Goal: Task Accomplishment & Management: Use online tool/utility

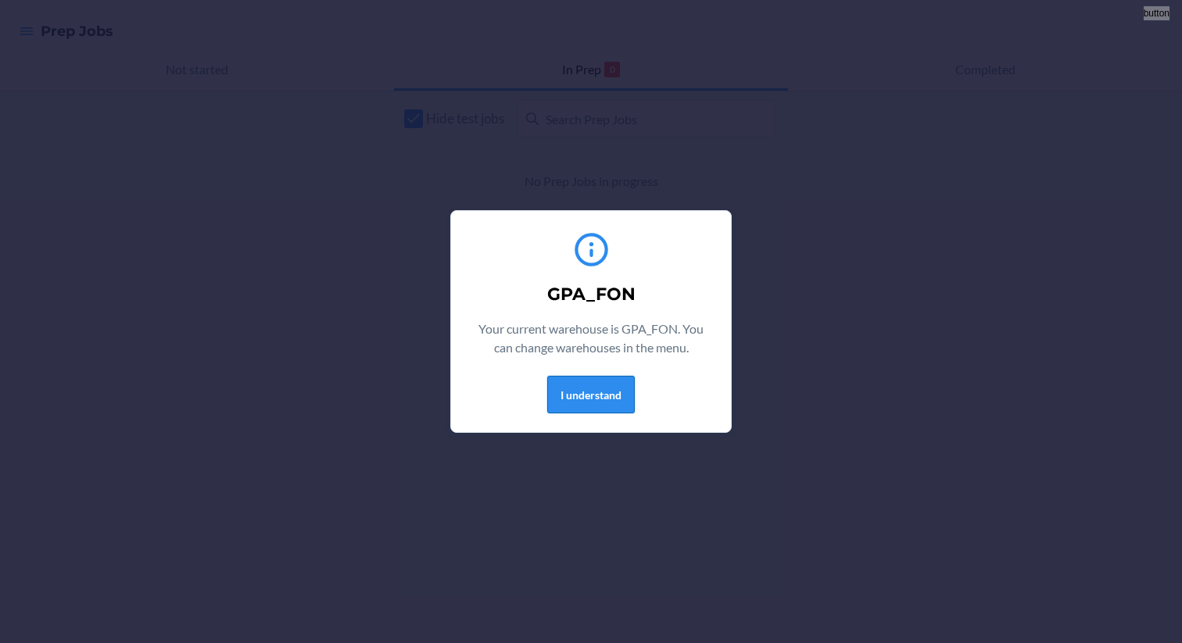
click at [601, 389] on button "I understand" at bounding box center [591, 395] width 88 height 38
click at [604, 384] on button "I understand" at bounding box center [591, 395] width 88 height 38
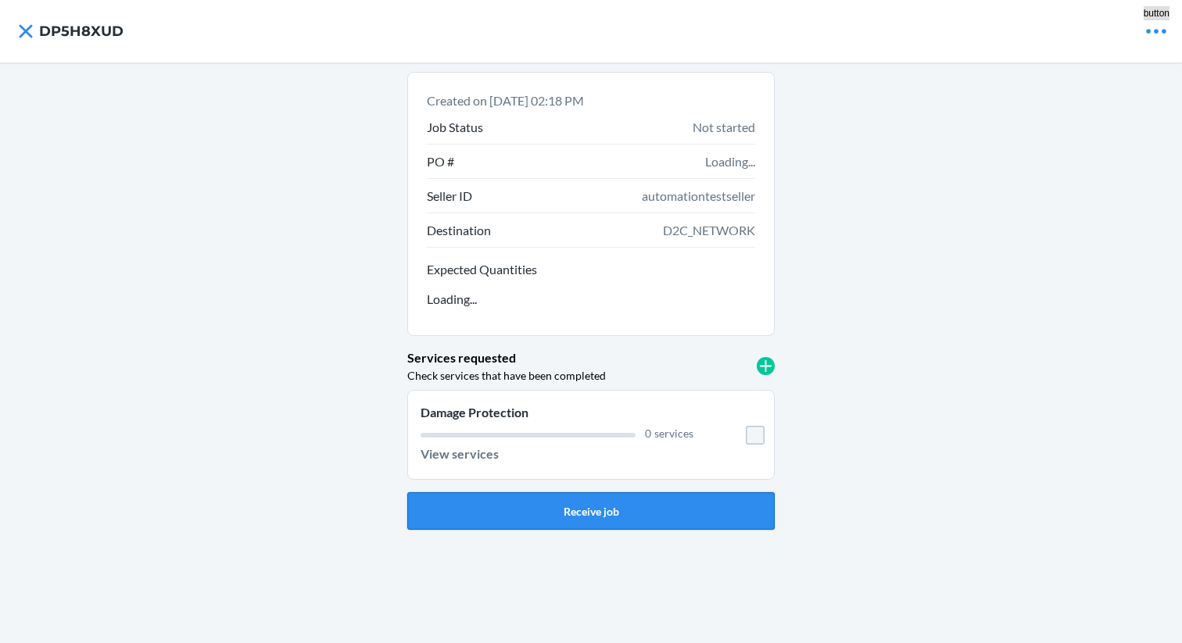
click at [699, 503] on button "Receive job" at bounding box center [590, 511] width 367 height 38
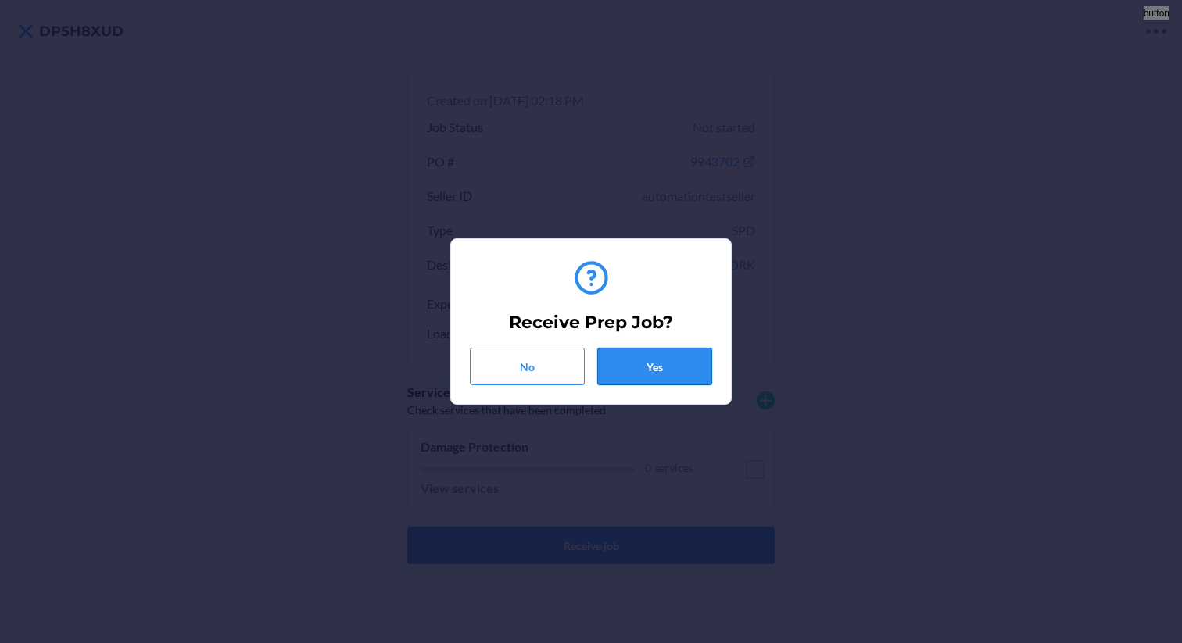
click at [674, 381] on button "Yes" at bounding box center [654, 367] width 115 height 38
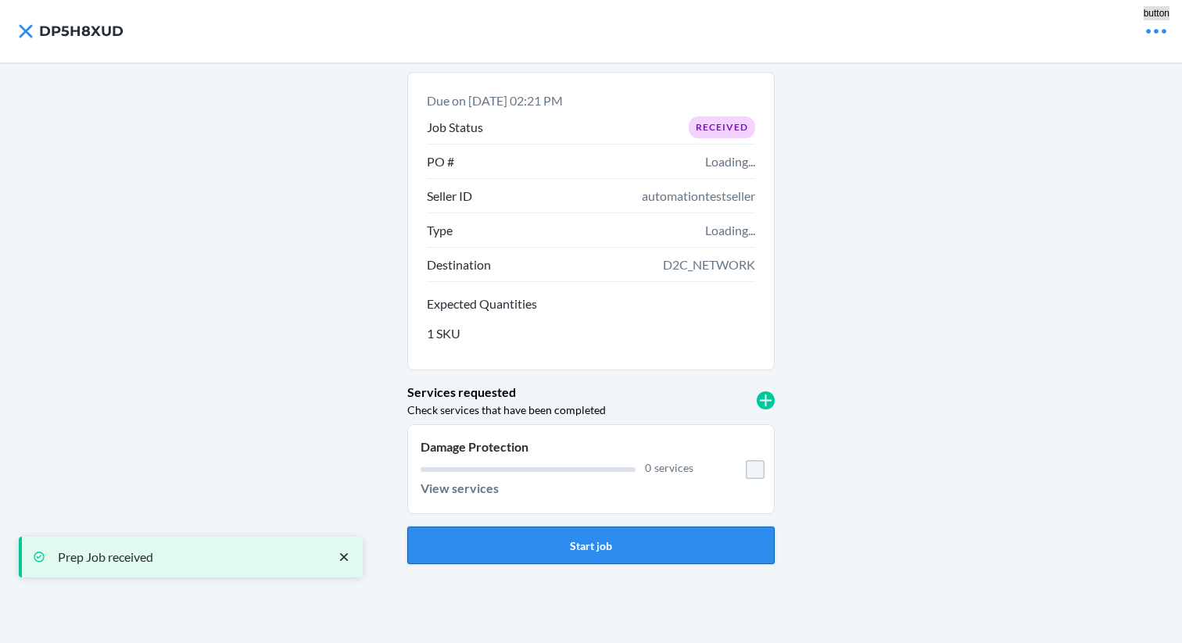
click at [599, 549] on button "Start job" at bounding box center [590, 546] width 367 height 38
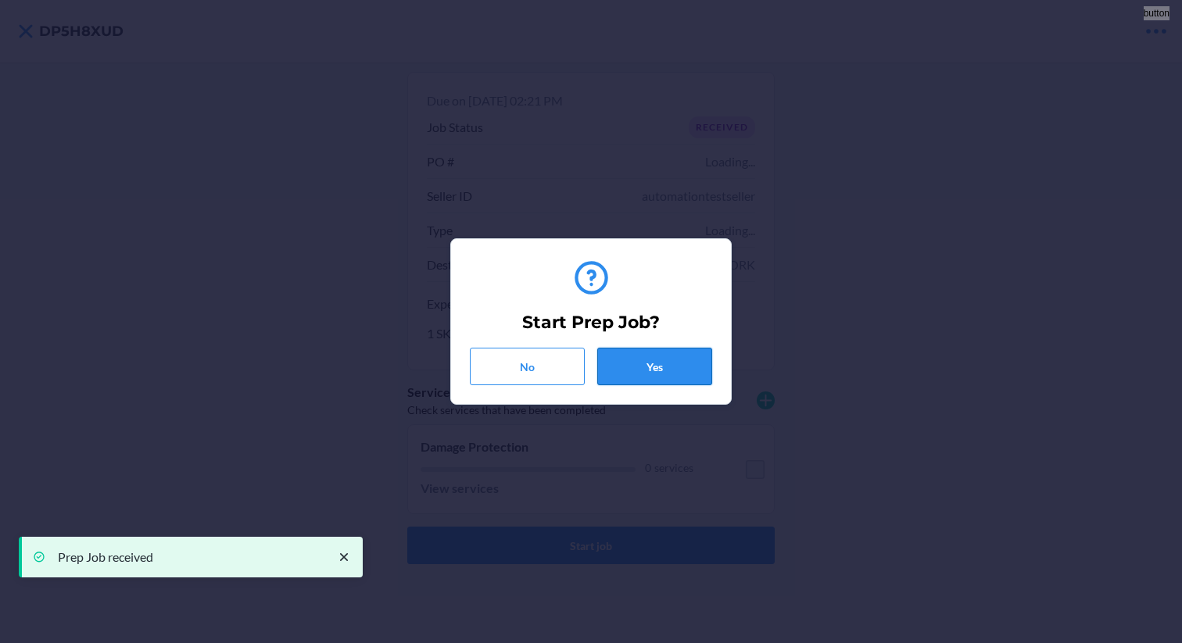
click at [635, 366] on button "Yes" at bounding box center [654, 367] width 115 height 38
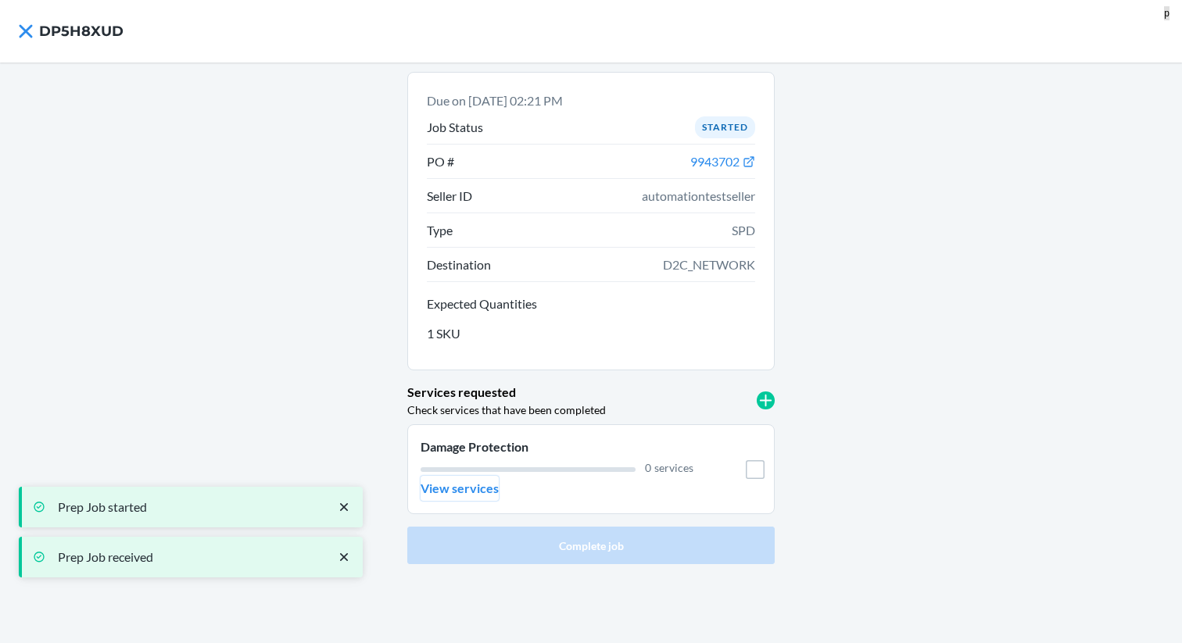
click at [474, 481] on p "View services" at bounding box center [460, 488] width 78 height 19
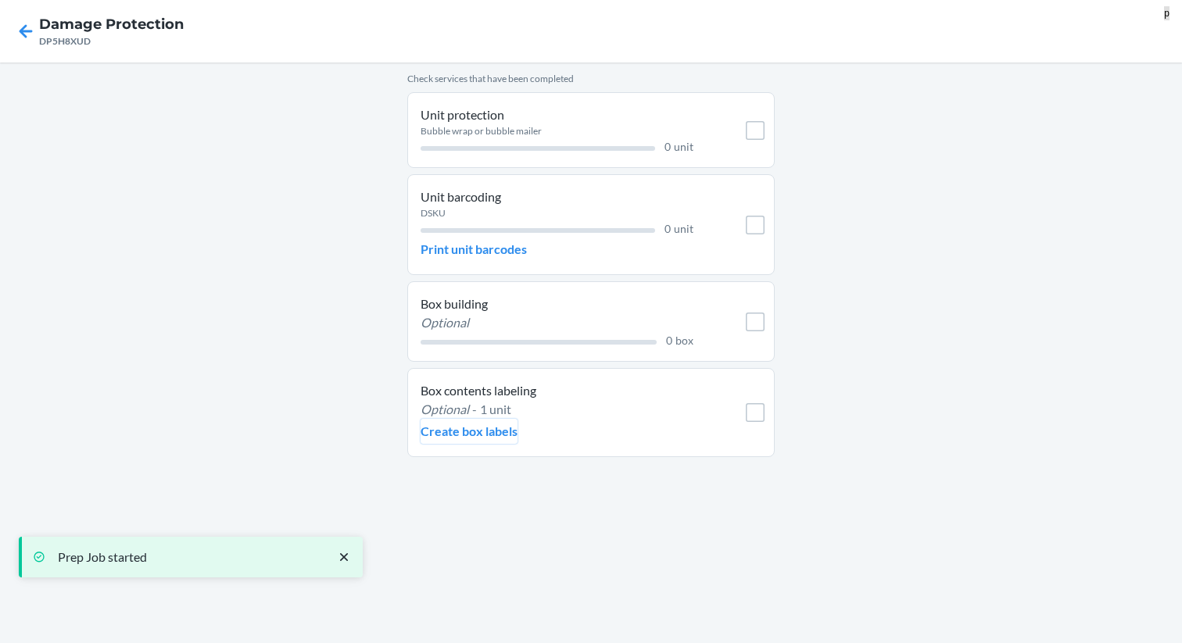
click at [464, 436] on p "Create box labels" at bounding box center [469, 431] width 97 height 19
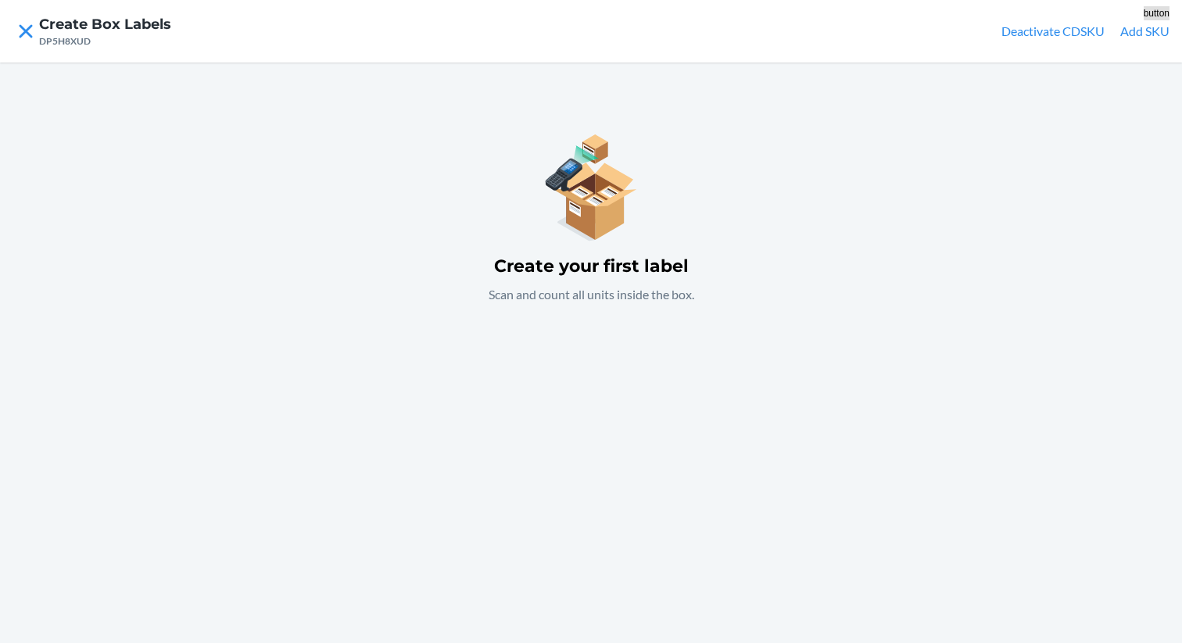
drag, startPoint x: 1129, startPoint y: 53, endPoint x: 1141, endPoint y: 37, distance: 20.6
click at [1141, 37] on button "Add SKU" at bounding box center [1144, 31] width 49 height 19
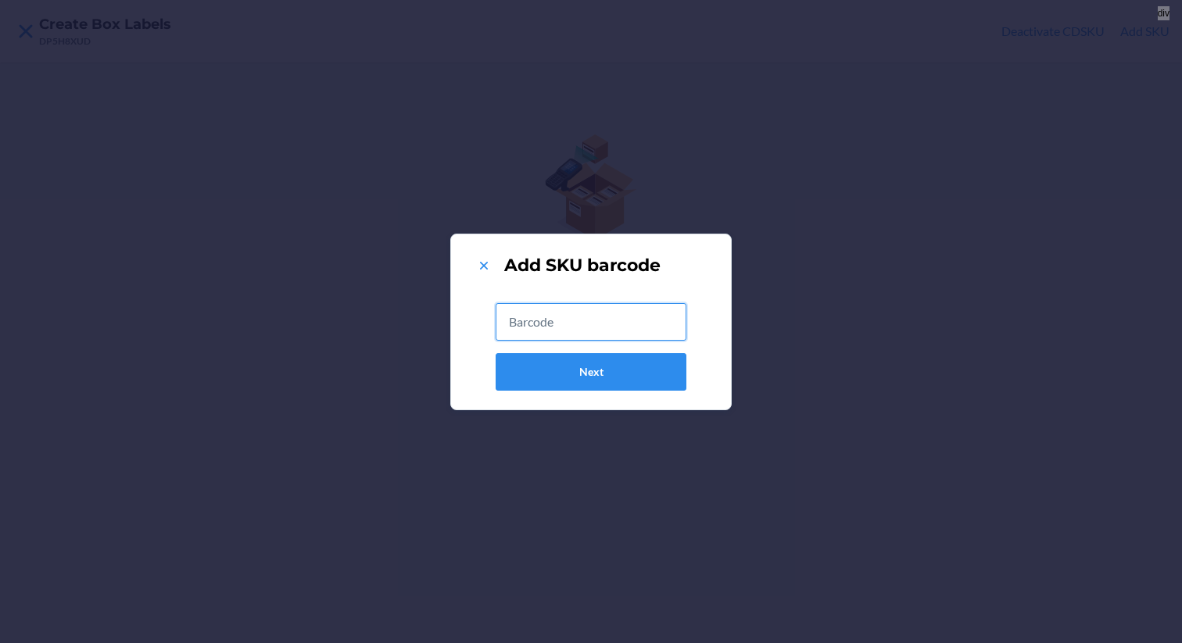
click at [621, 325] on input "text" at bounding box center [591, 322] width 191 height 38
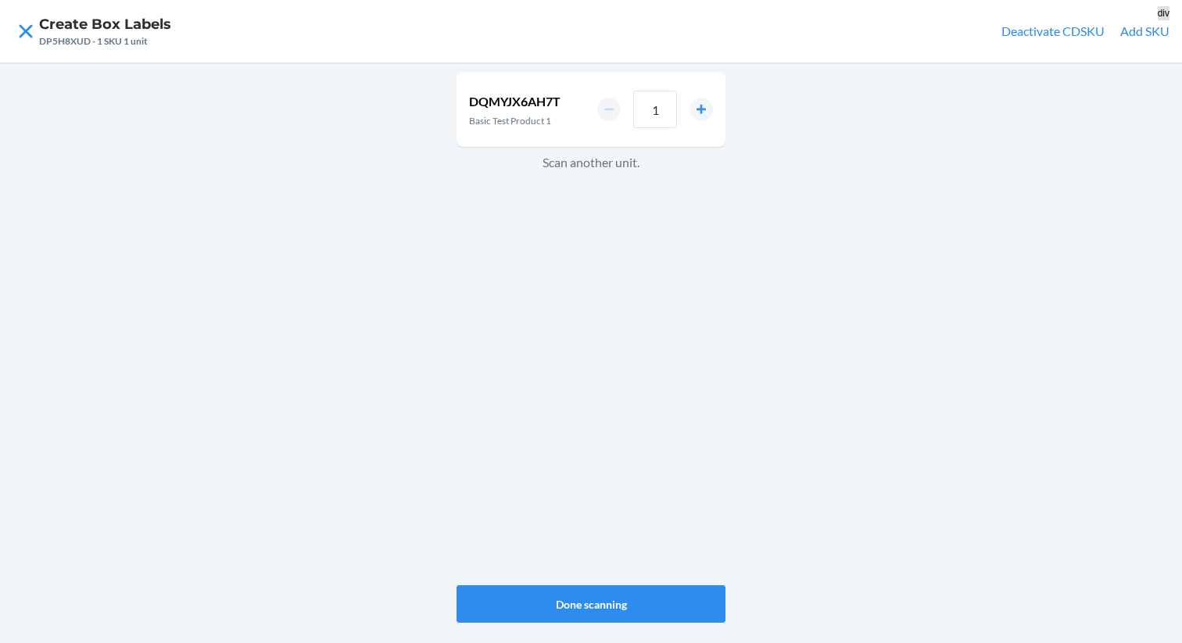
click at [638, 625] on div "DQMYJX6AH7T Basic Test Product 1 1 Scan another unit. Done scanning" at bounding box center [591, 353] width 1182 height 581
click at [619, 613] on button "Done scanning" at bounding box center [591, 604] width 269 height 38
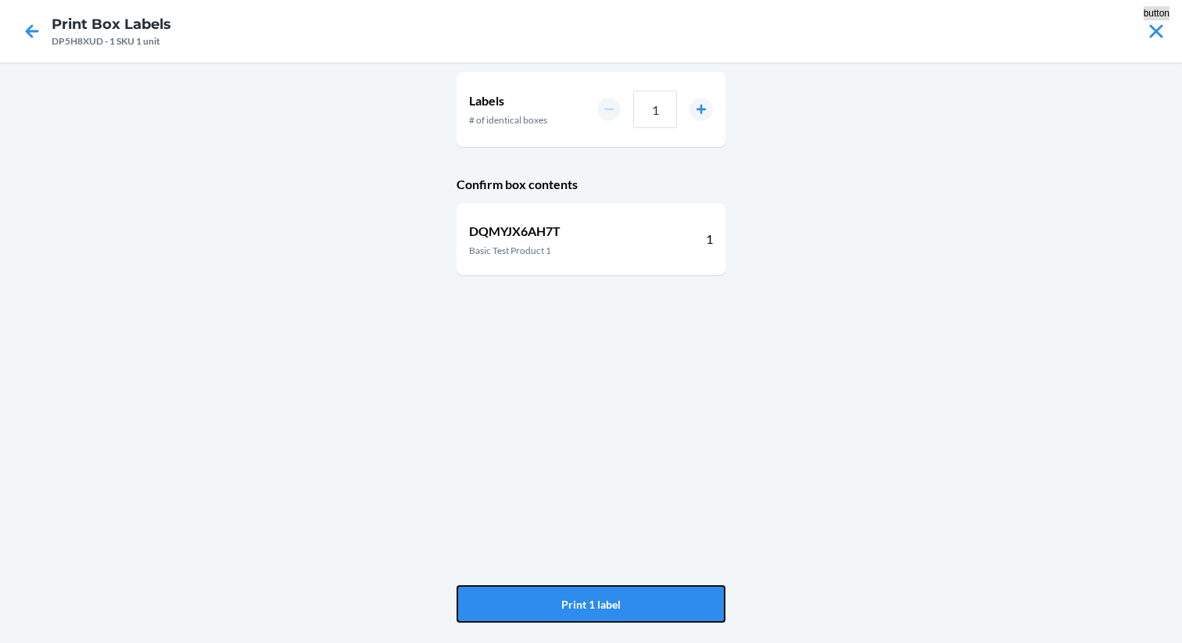
click at [619, 612] on button "Print 1 label" at bounding box center [591, 604] width 269 height 38
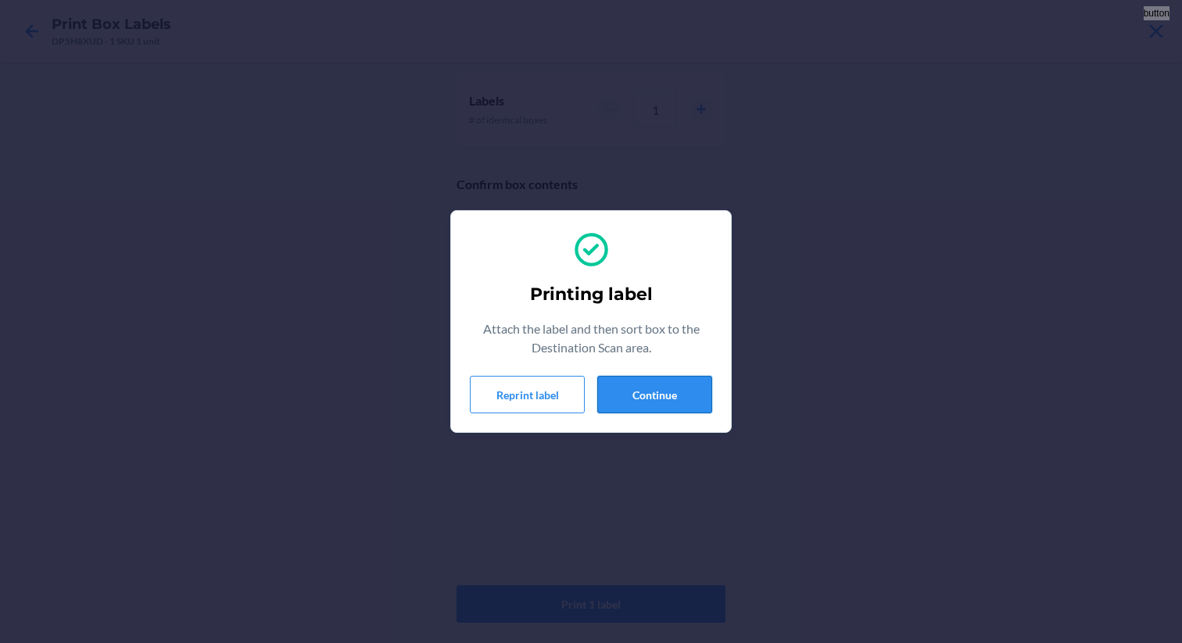
click at [655, 396] on button "Continue" at bounding box center [654, 395] width 115 height 38
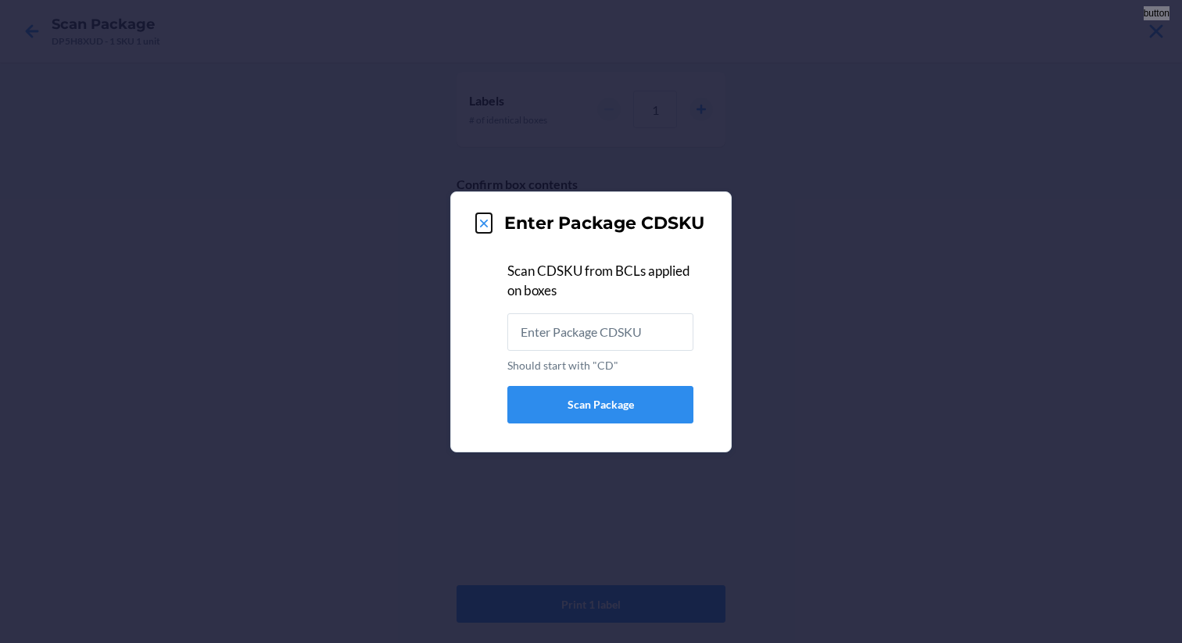
click at [480, 215] on button at bounding box center [484, 223] width 16 height 20
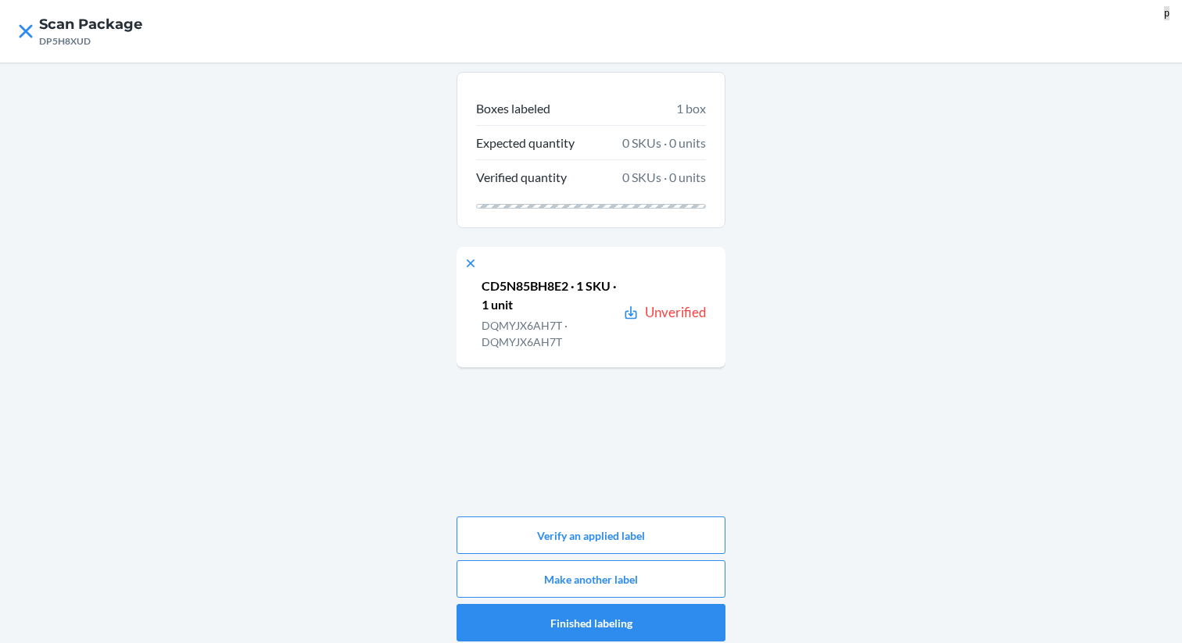
click at [509, 293] on p "CD5N85BH8E2 · 1 SKU · 1 unit" at bounding box center [549, 296] width 135 height 38
click at [507, 285] on p "CD5N85BH8E2 · 1 SKU · 1 unit" at bounding box center [549, 296] width 135 height 38
click at [632, 545] on button "Verify an applied label" at bounding box center [591, 536] width 269 height 38
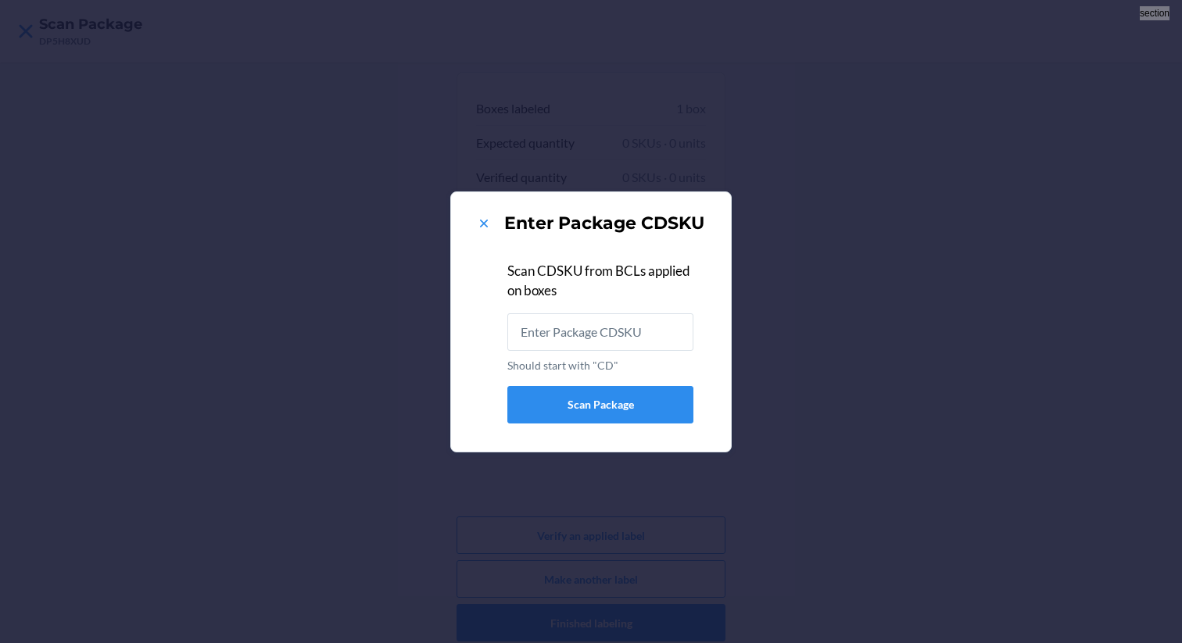
type input "CD5N85BH8E2"
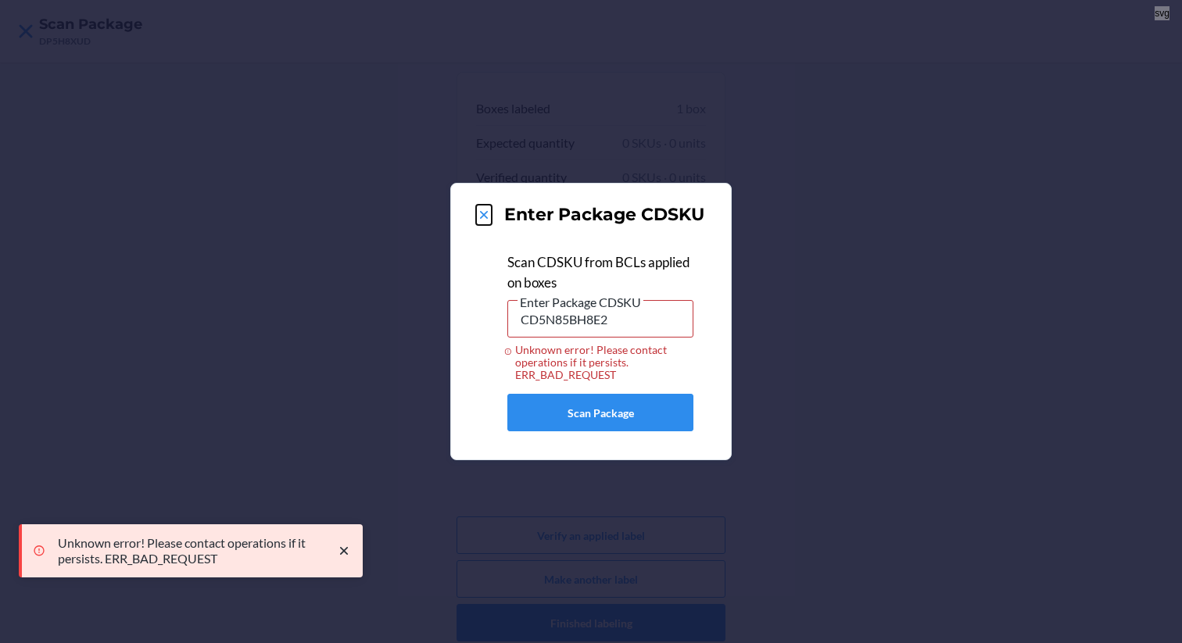
click at [481, 208] on icon at bounding box center [484, 215] width 16 height 16
